Goal: Transaction & Acquisition: Purchase product/service

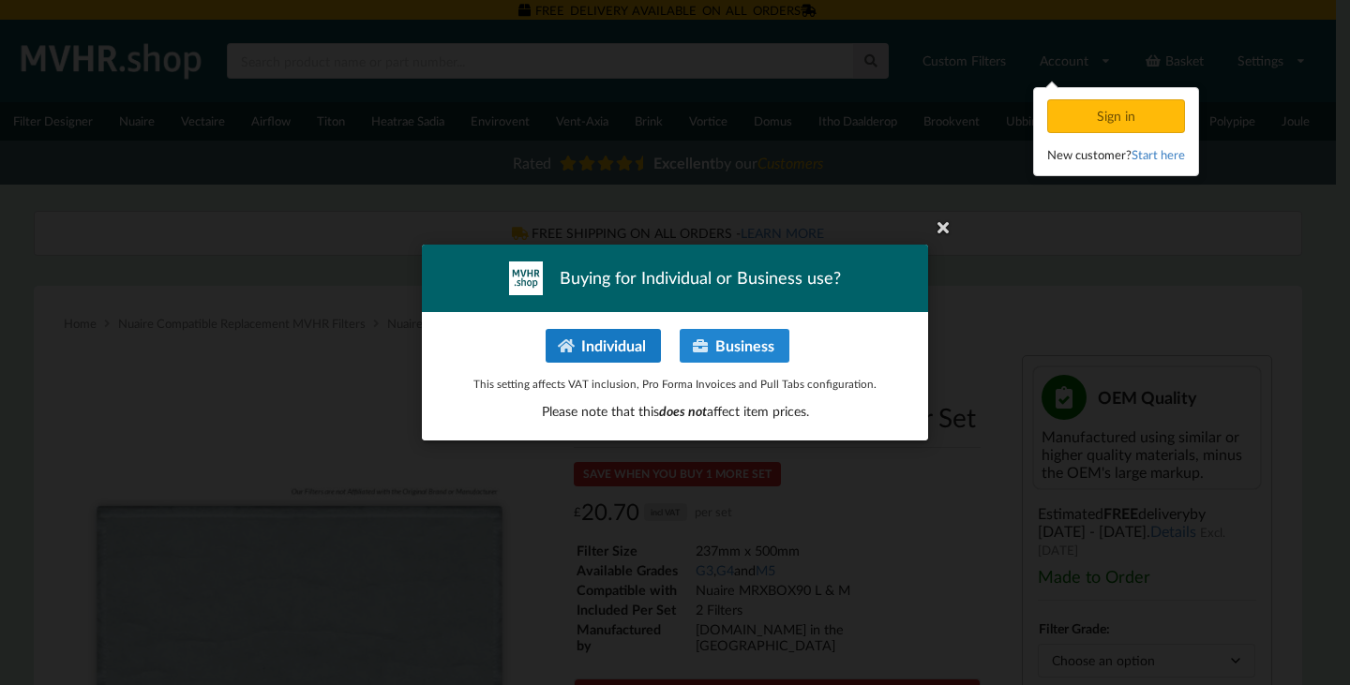
click at [631, 342] on button "Individual" at bounding box center [602, 346] width 115 height 34
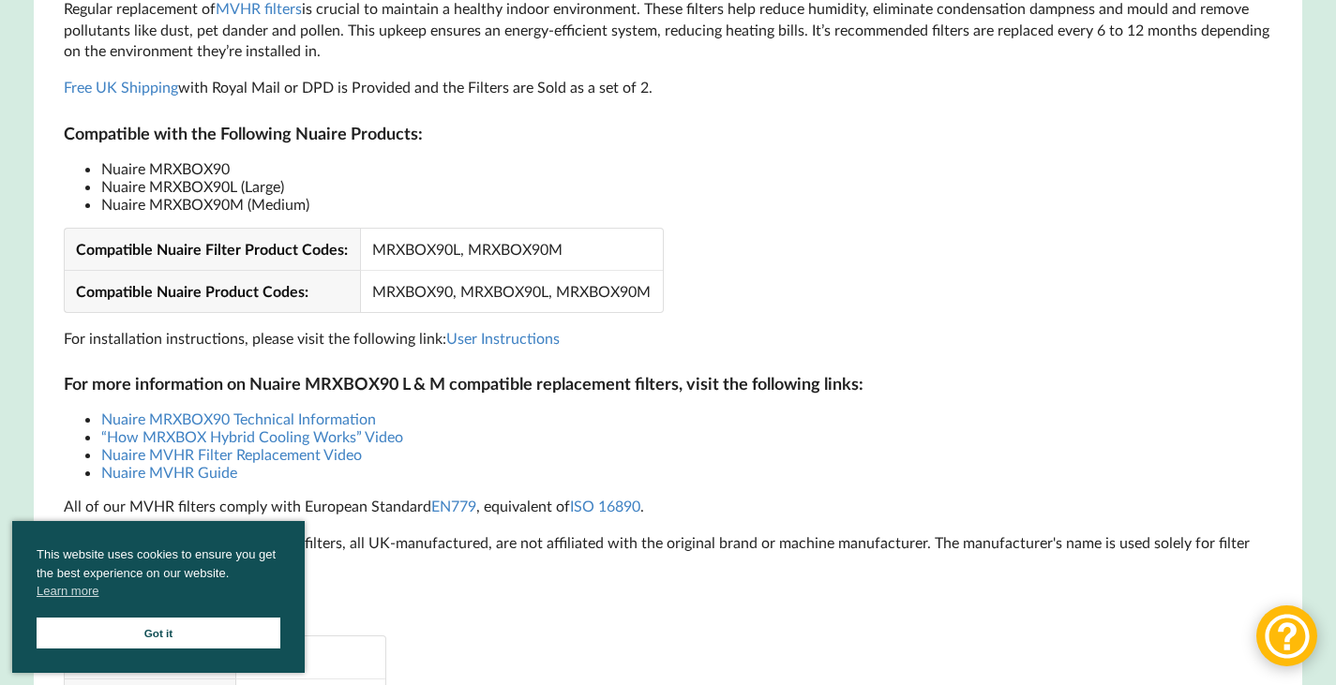
scroll to position [1312, 0]
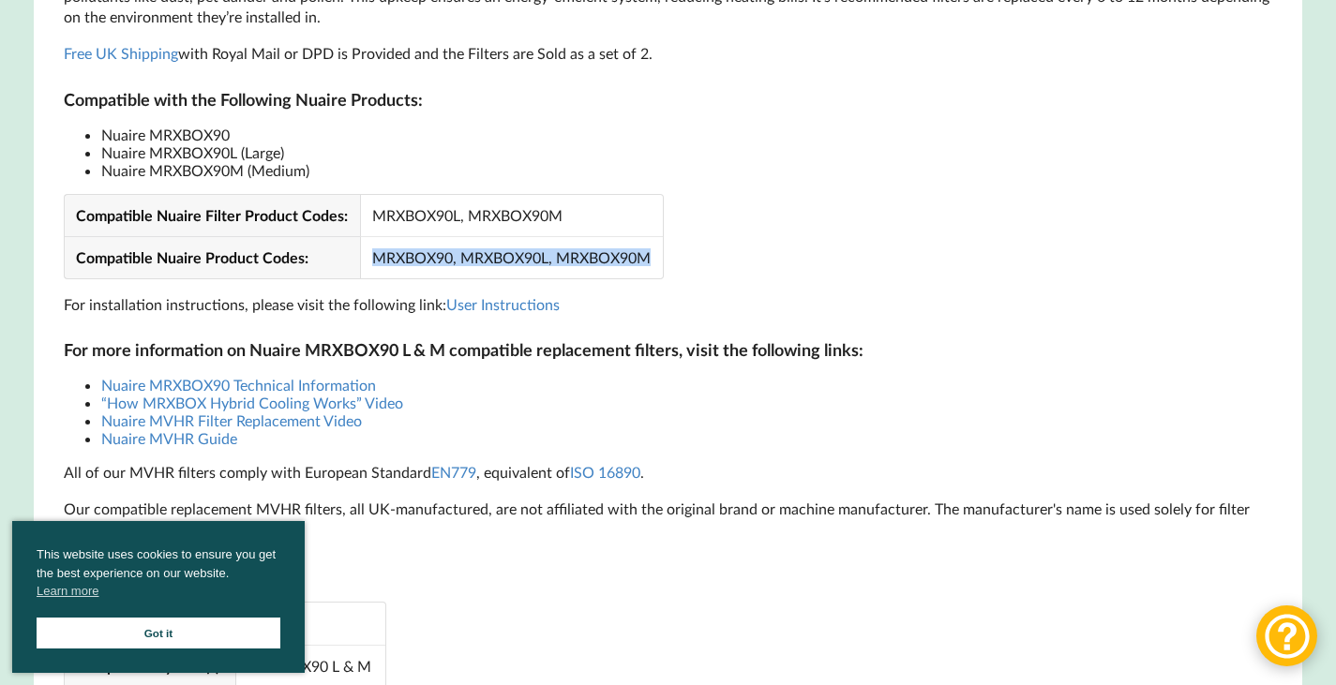
drag, startPoint x: 648, startPoint y: 270, endPoint x: 367, endPoint y: 273, distance: 280.3
click at [367, 273] on td "MRXBOX90, MRXBOX90L, MRXBOX90M" at bounding box center [511, 257] width 303 height 42
copy td "MRXBOX90, MRXBOX90L, MRXBOX90M"
